Goal: Task Accomplishment & Management: Use online tool/utility

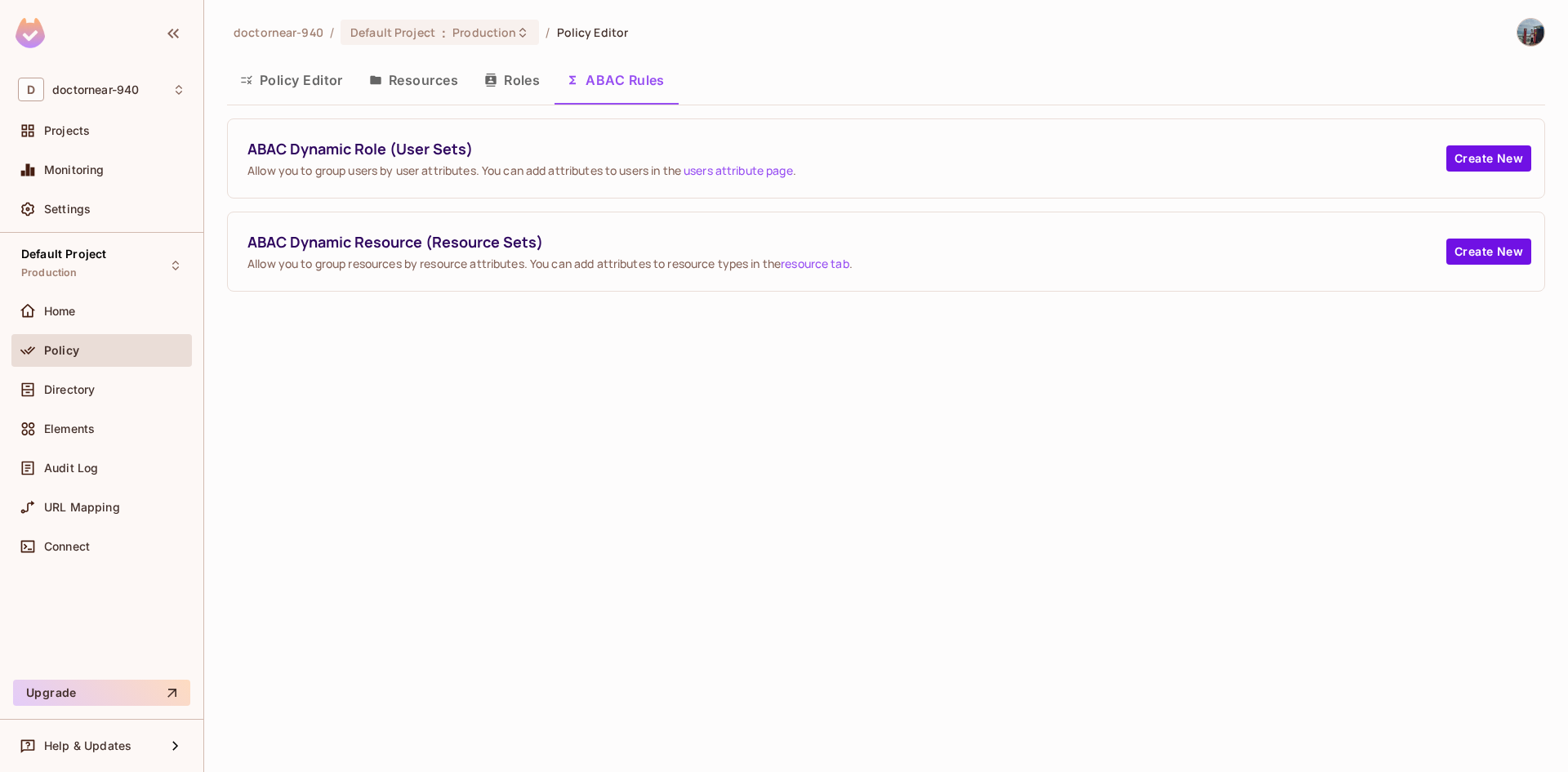
click at [310, 87] on button "Policy Editor" at bounding box center [292, 79] width 129 height 41
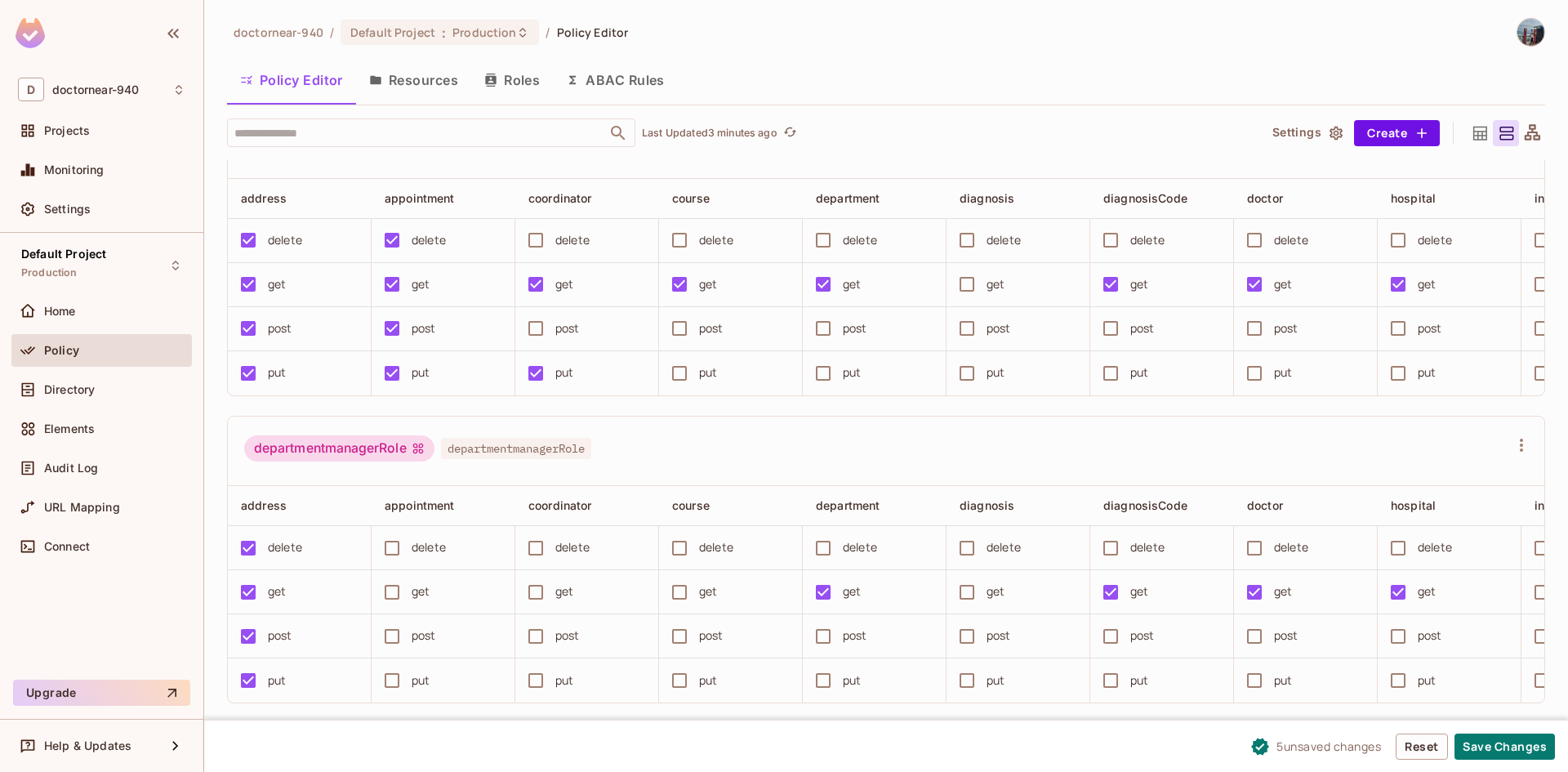
scroll to position [1144, 0]
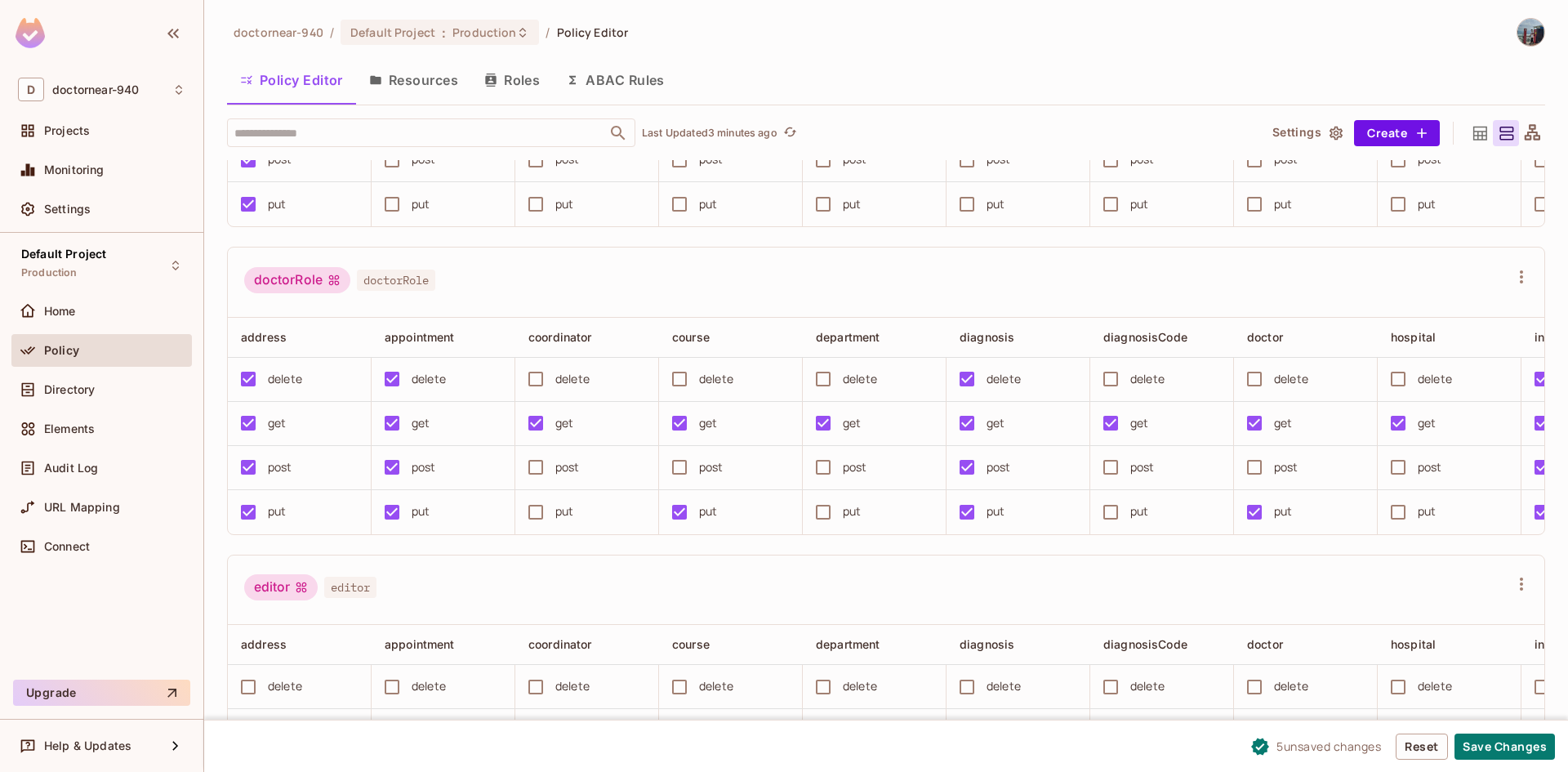
click at [1484, 740] on button "Save Changes" at bounding box center [1504, 746] width 100 height 26
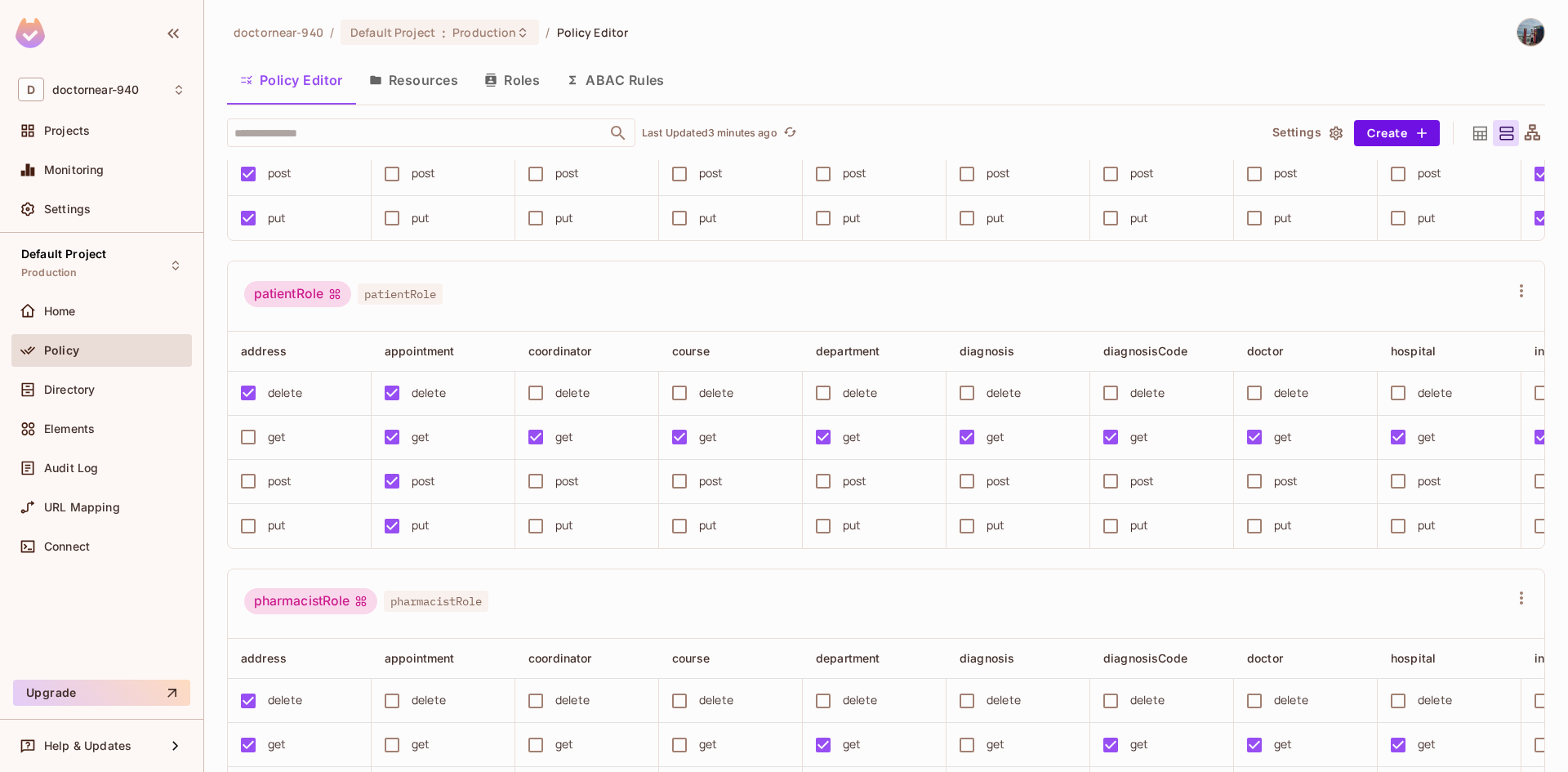
scroll to position [3185, 0]
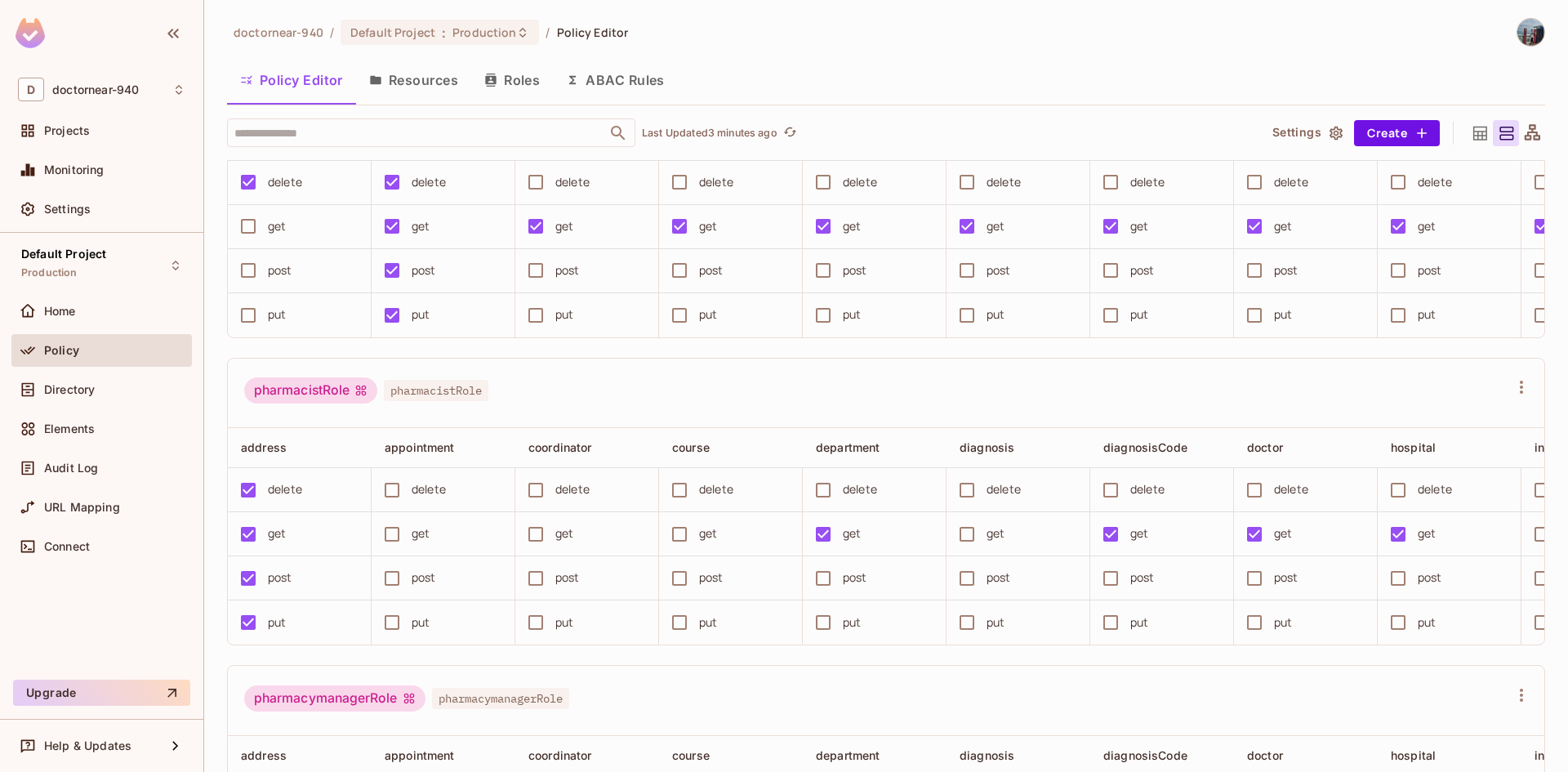
click at [438, 83] on button "Resources" at bounding box center [413, 79] width 115 height 41
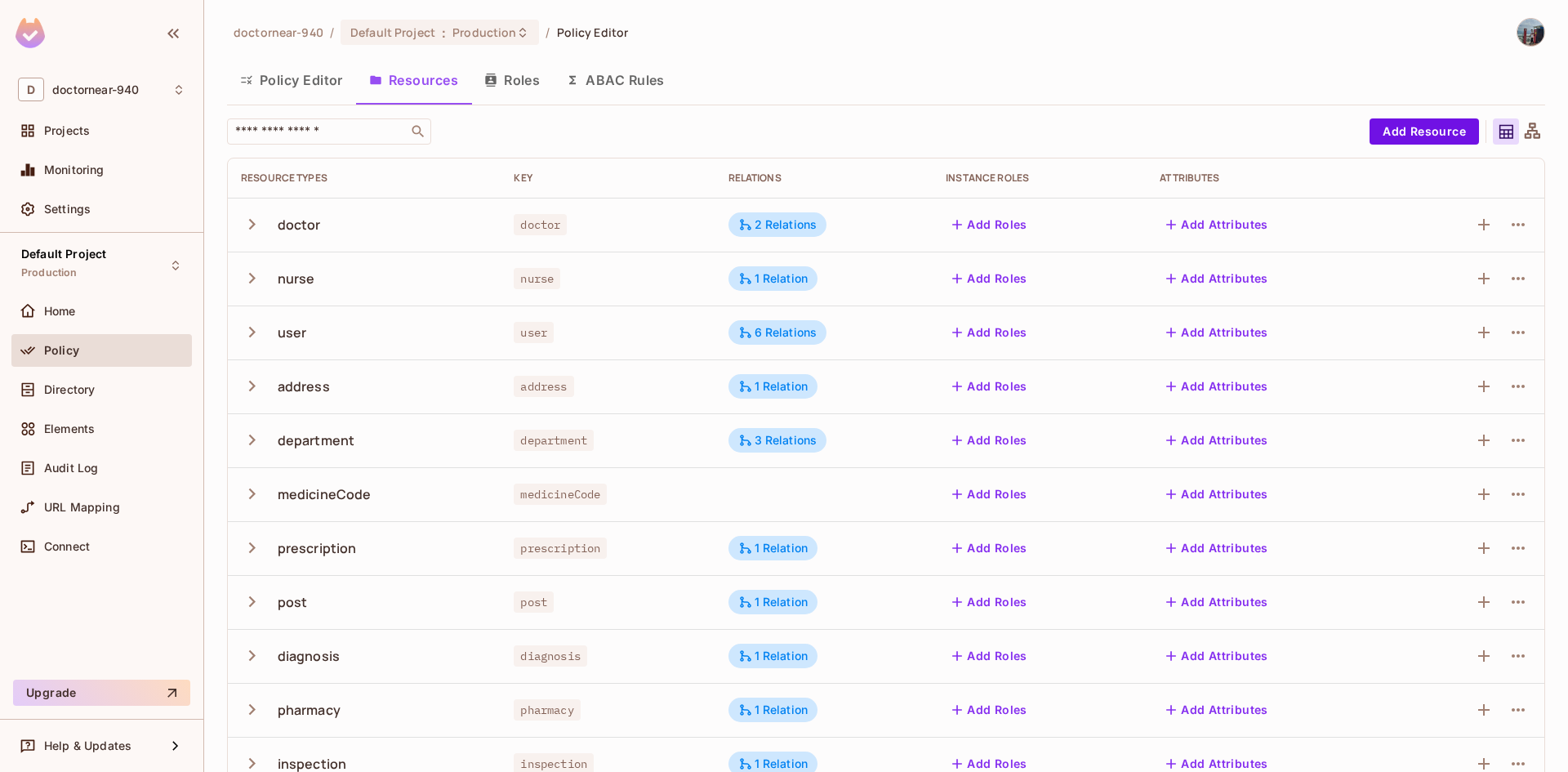
click at [284, 77] on button "Policy Editor" at bounding box center [292, 79] width 129 height 41
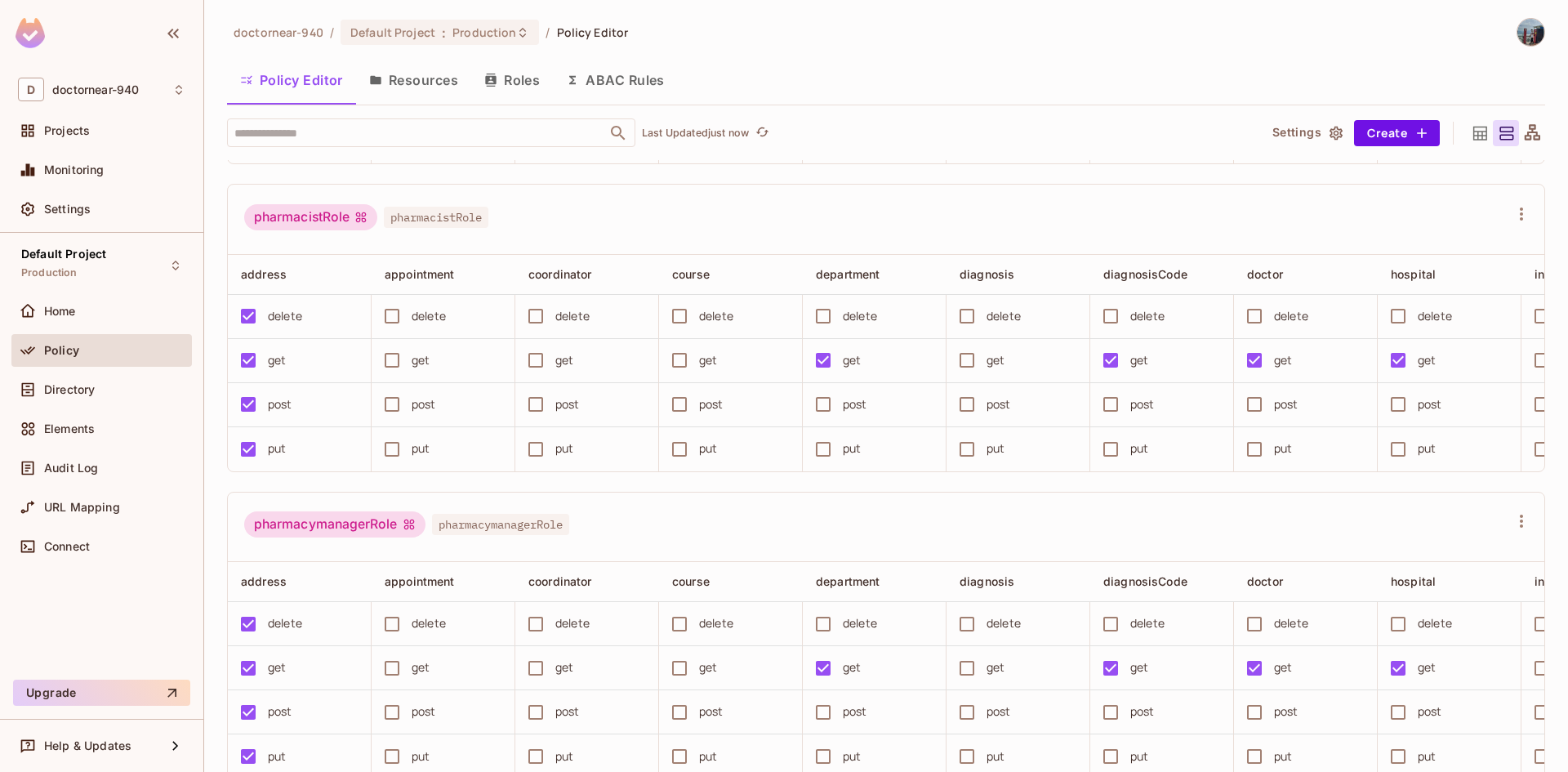
scroll to position [3492, 0]
